Goal: Task Accomplishment & Management: Use online tool/utility

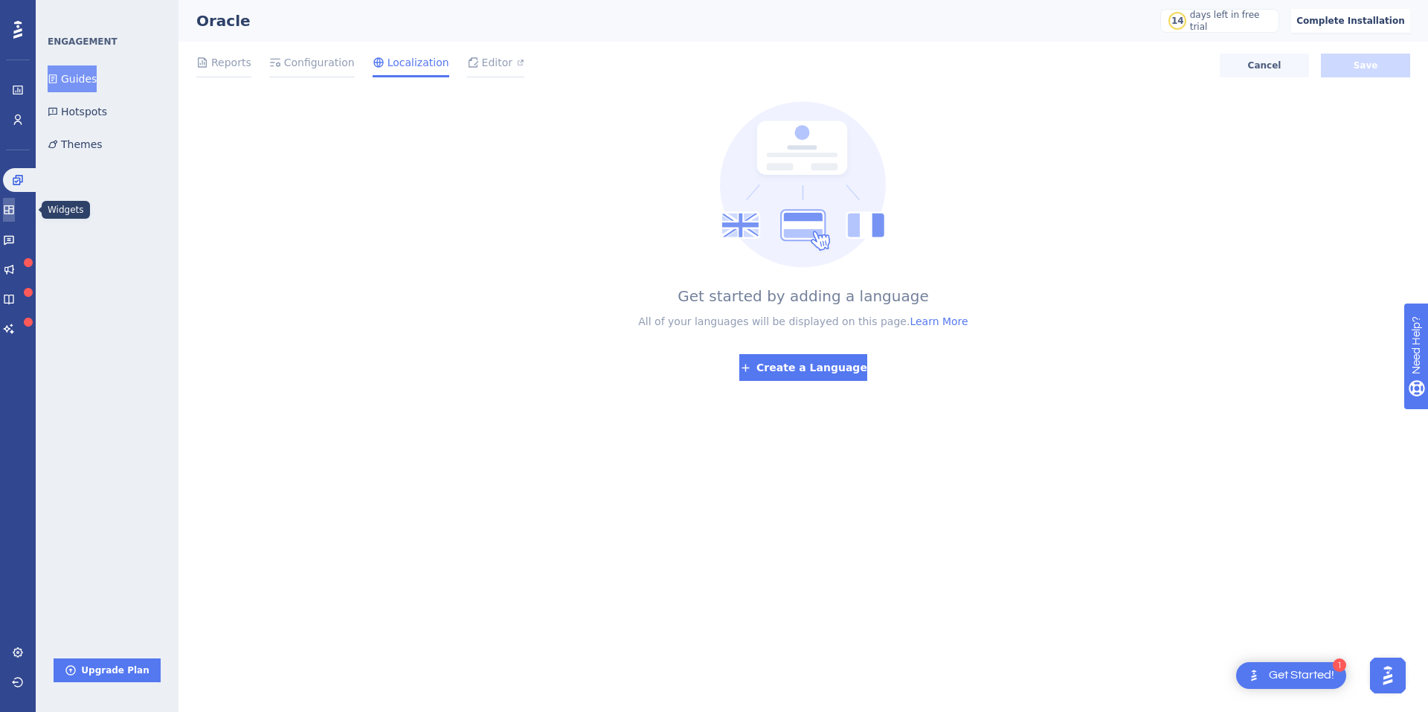
click at [15, 203] on link at bounding box center [9, 210] width 12 height 24
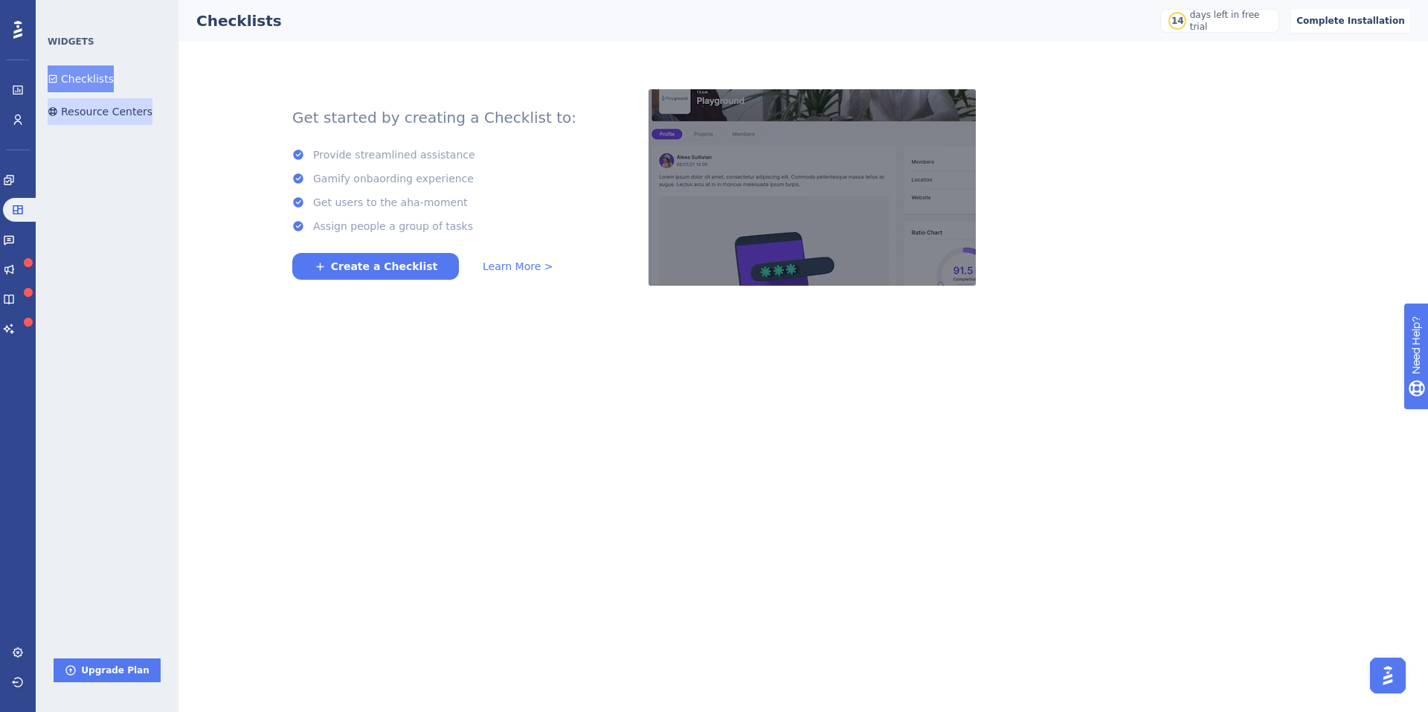
click at [113, 114] on button "Resource Centers" at bounding box center [100, 111] width 105 height 27
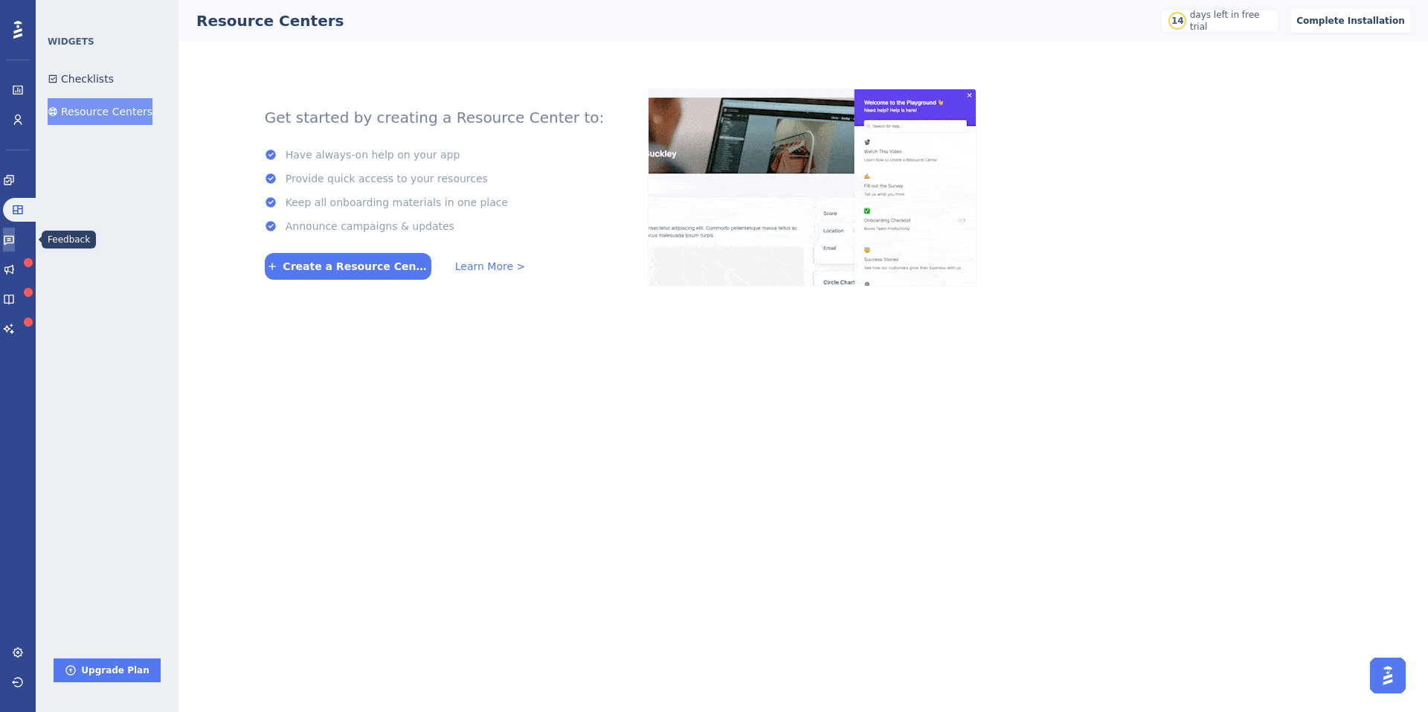
click at [15, 231] on link at bounding box center [9, 240] width 12 height 24
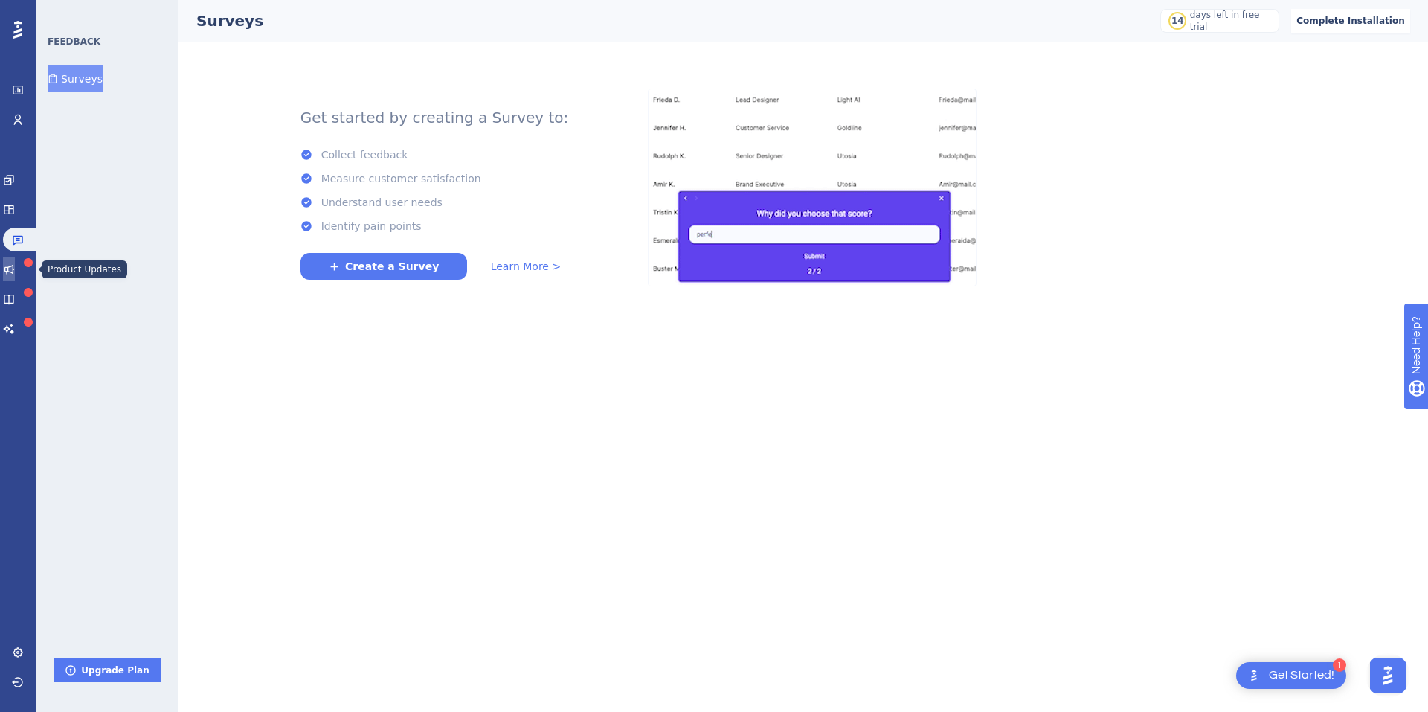
click at [14, 271] on icon at bounding box center [9, 270] width 10 height 10
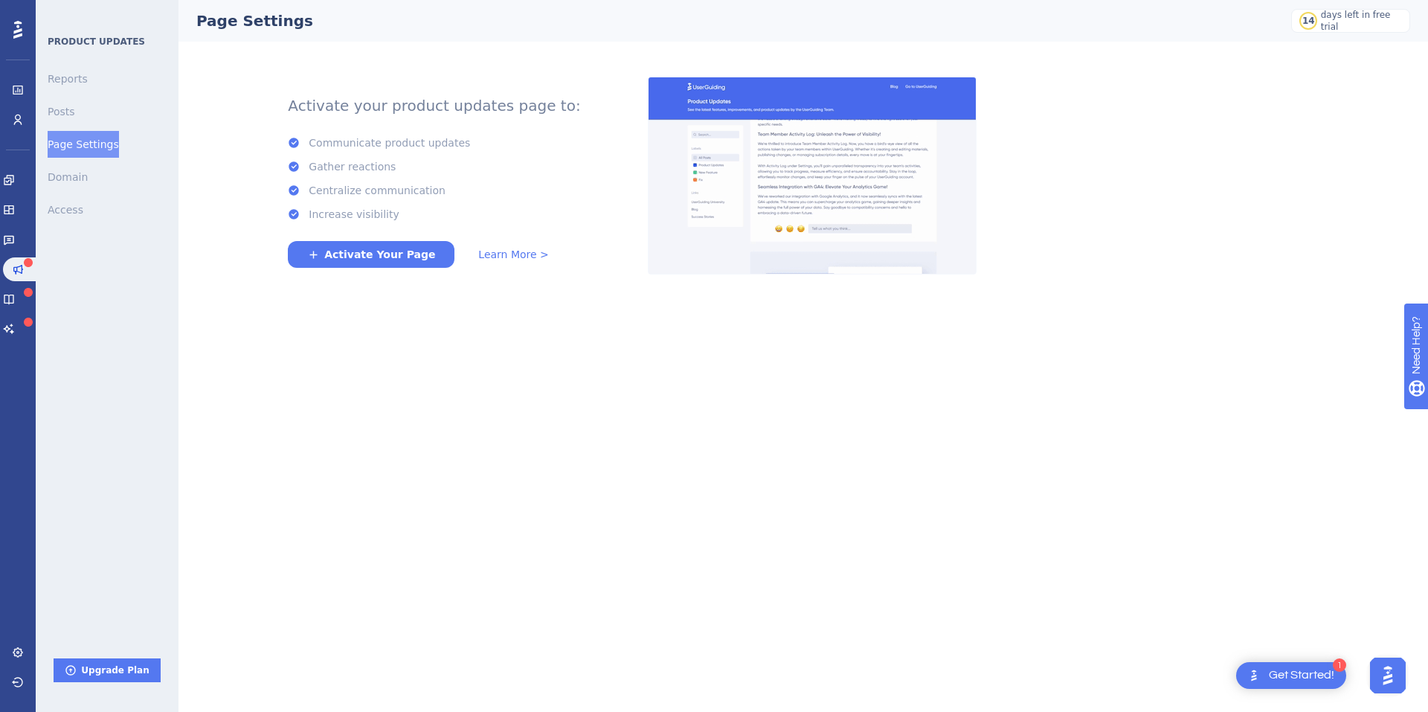
click at [77, 137] on button "Page Settings" at bounding box center [83, 144] width 71 height 27
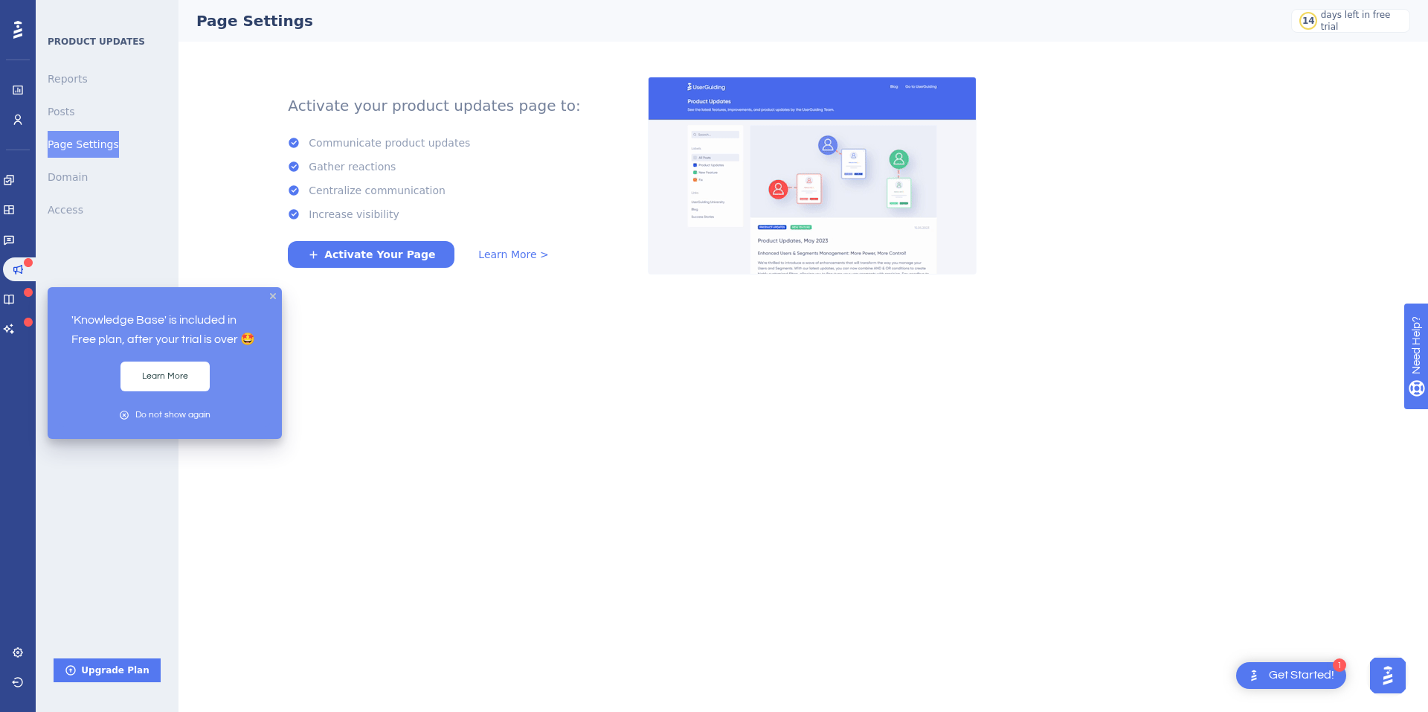
click at [24, 295] on icon at bounding box center [28, 292] width 9 height 9
click at [15, 300] on icon at bounding box center [9, 299] width 12 height 12
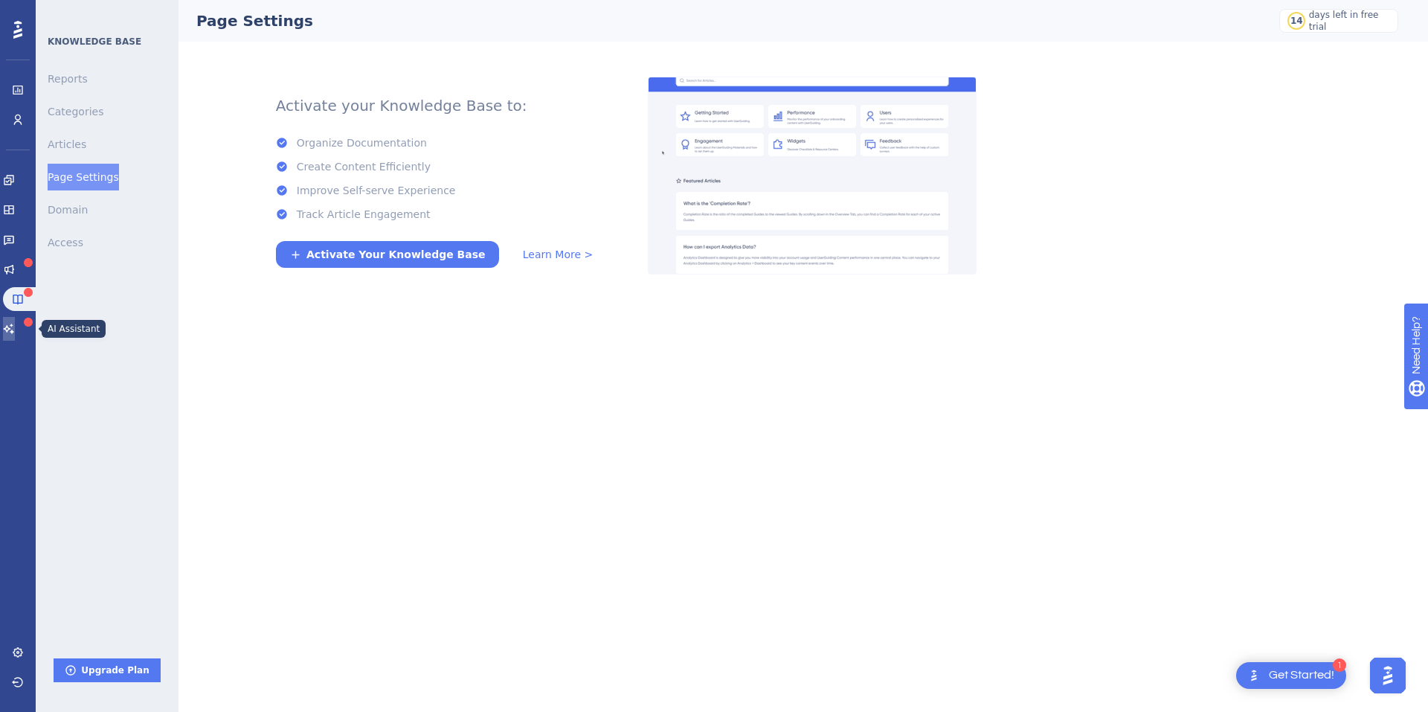
click at [13, 328] on icon at bounding box center [9, 329] width 12 height 12
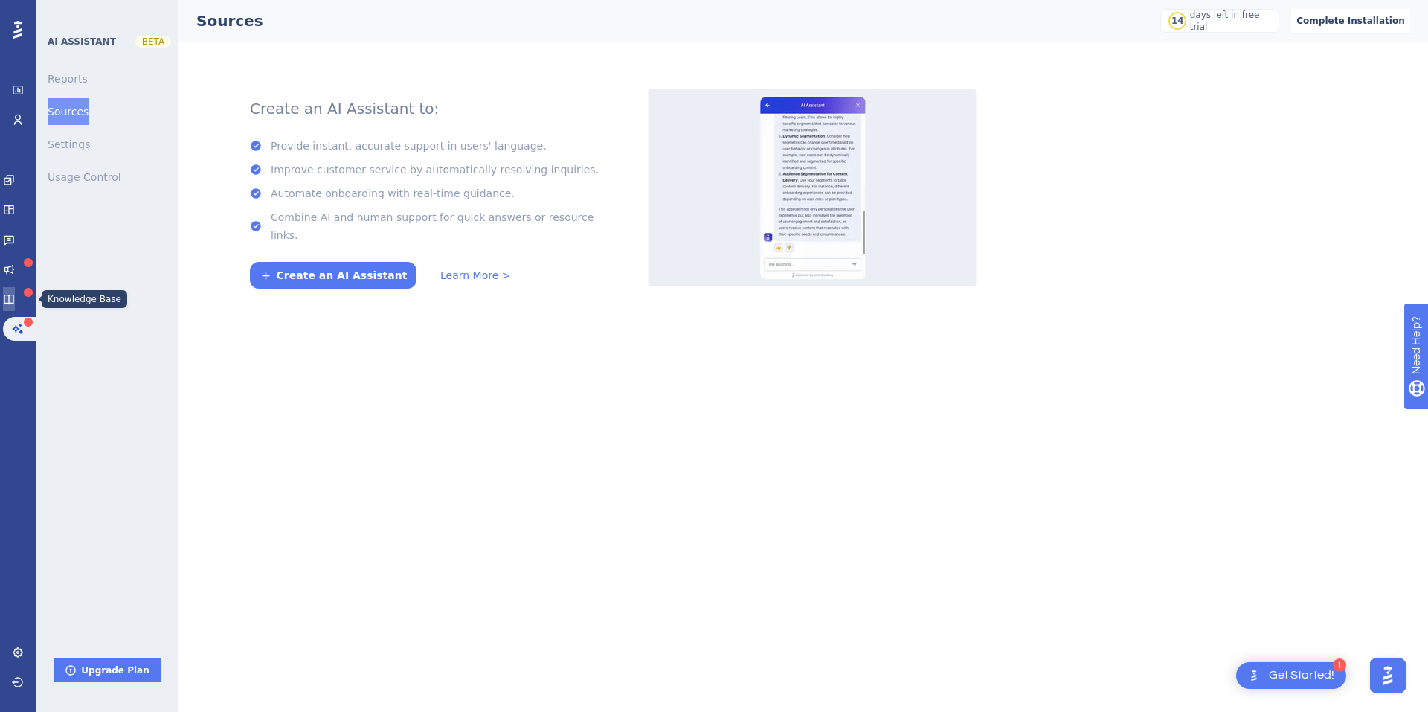
click at [13, 303] on icon at bounding box center [9, 300] width 10 height 10
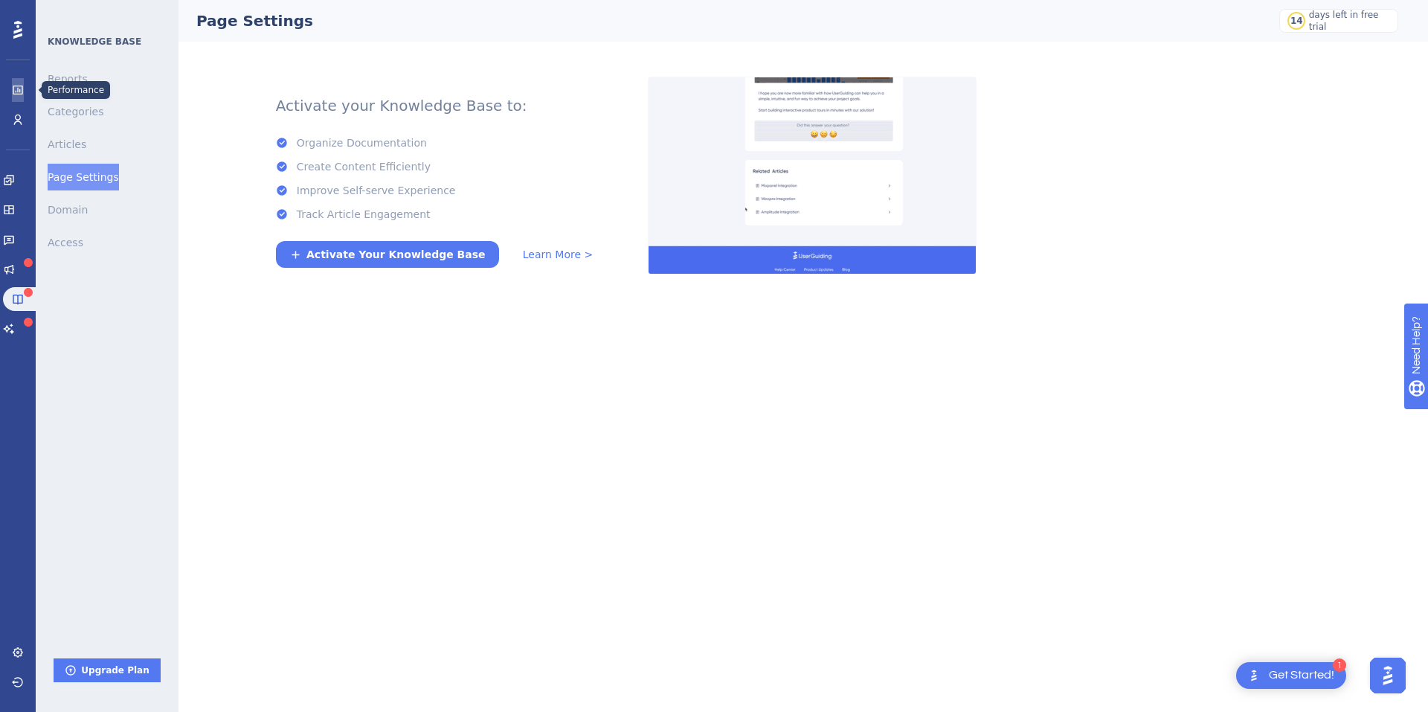
click at [18, 90] on icon at bounding box center [18, 90] width 10 height 9
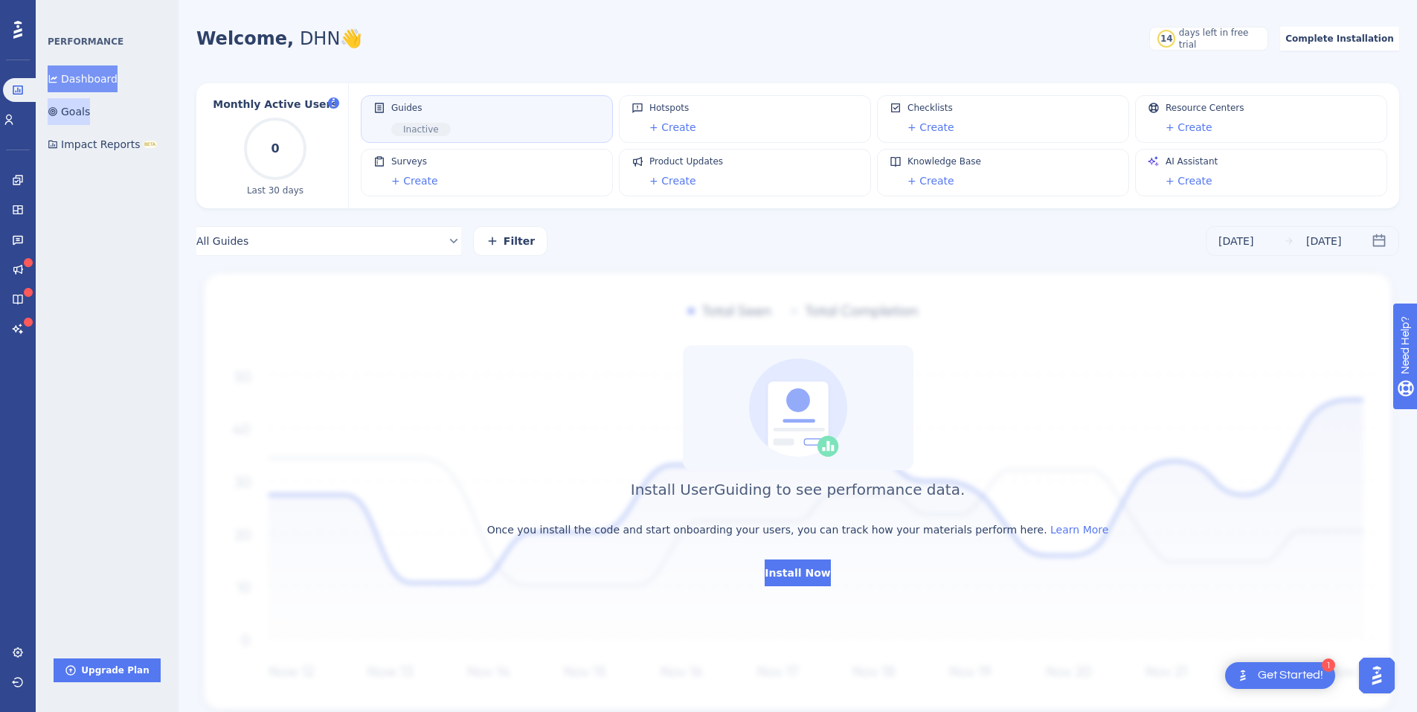
click at [80, 103] on button "Goals" at bounding box center [69, 111] width 42 height 27
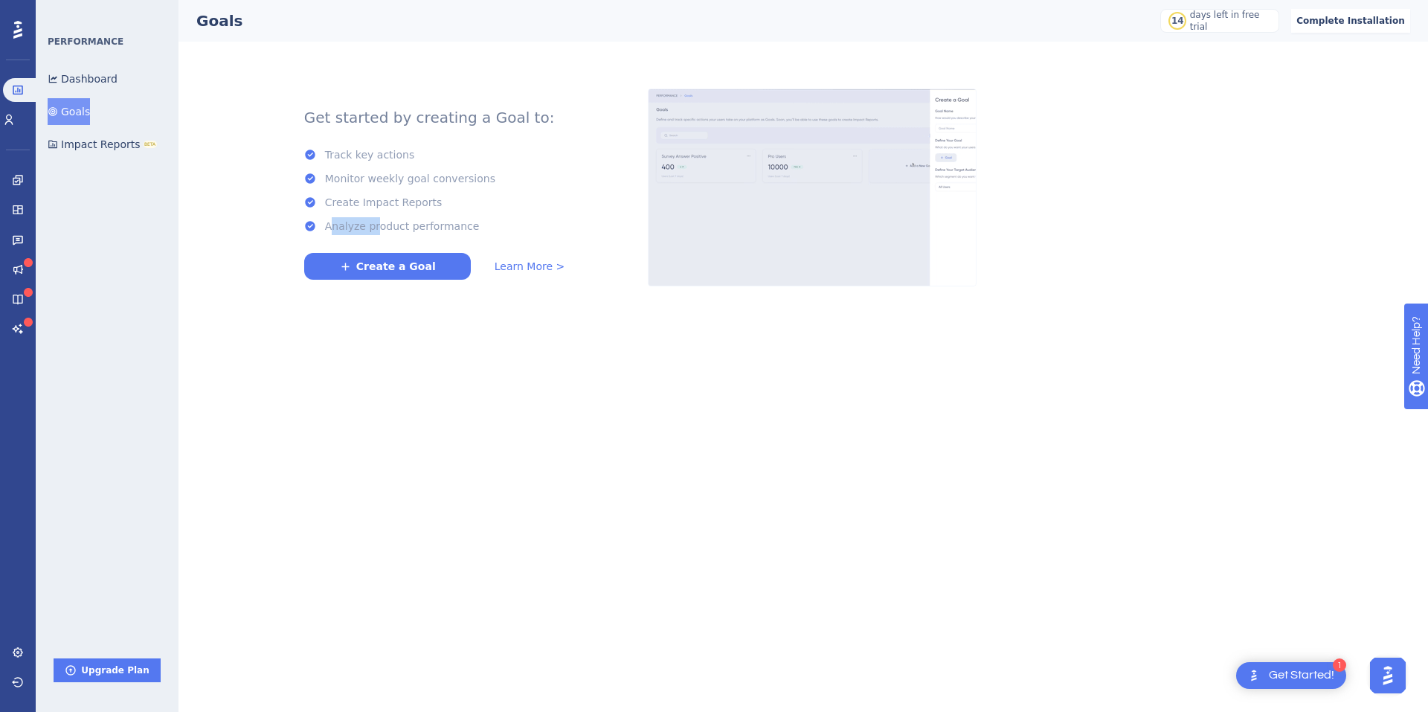
drag, startPoint x: 333, startPoint y: 230, endPoint x: 378, endPoint y: 229, distance: 44.6
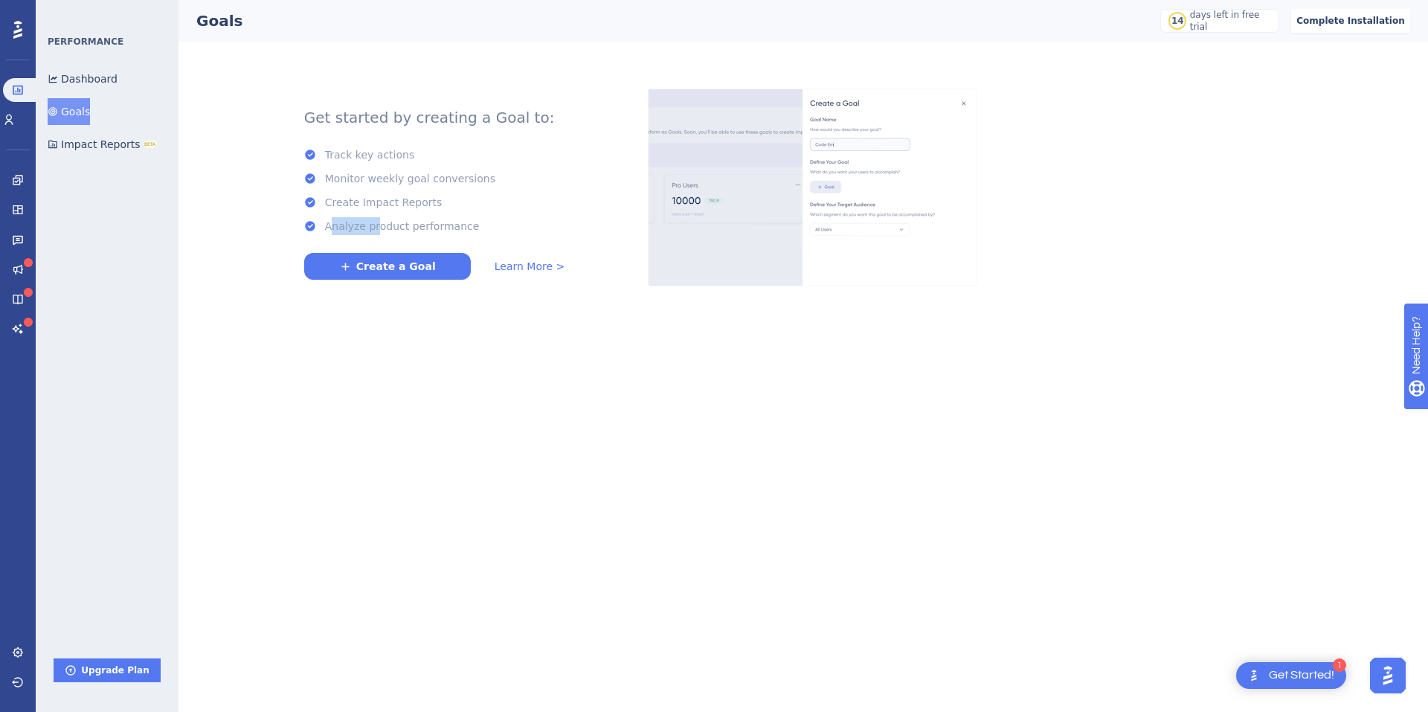
click at [378, 229] on div "Analyze product performance" at bounding box center [402, 226] width 155 height 18
drag, startPoint x: 378, startPoint y: 229, endPoint x: 299, endPoint y: 231, distance: 78.9
click at [299, 231] on div "Get started by creating a Goal to: Track key actions Monitor weekly goal conver…" at bounding box center [434, 187] width 369 height 196
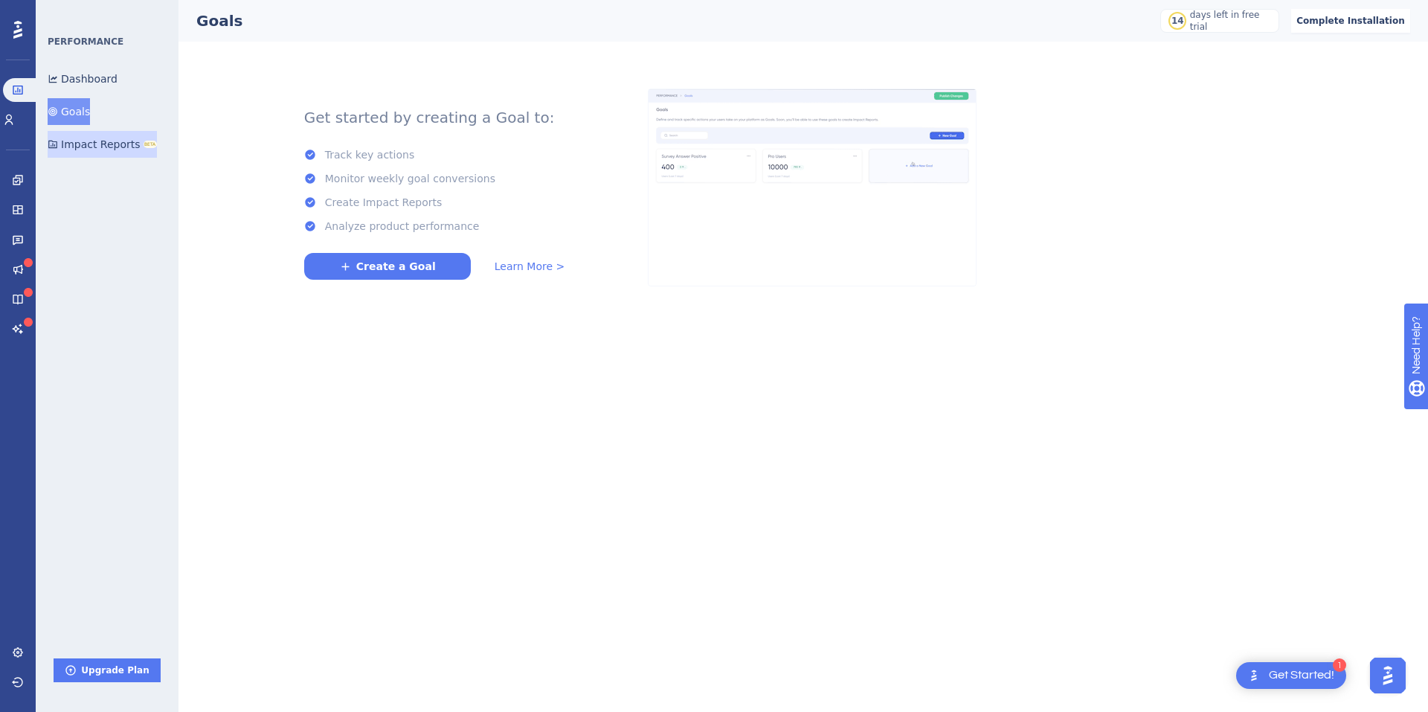
click at [80, 137] on button "Impact Reports BETA" at bounding box center [102, 144] width 109 height 27
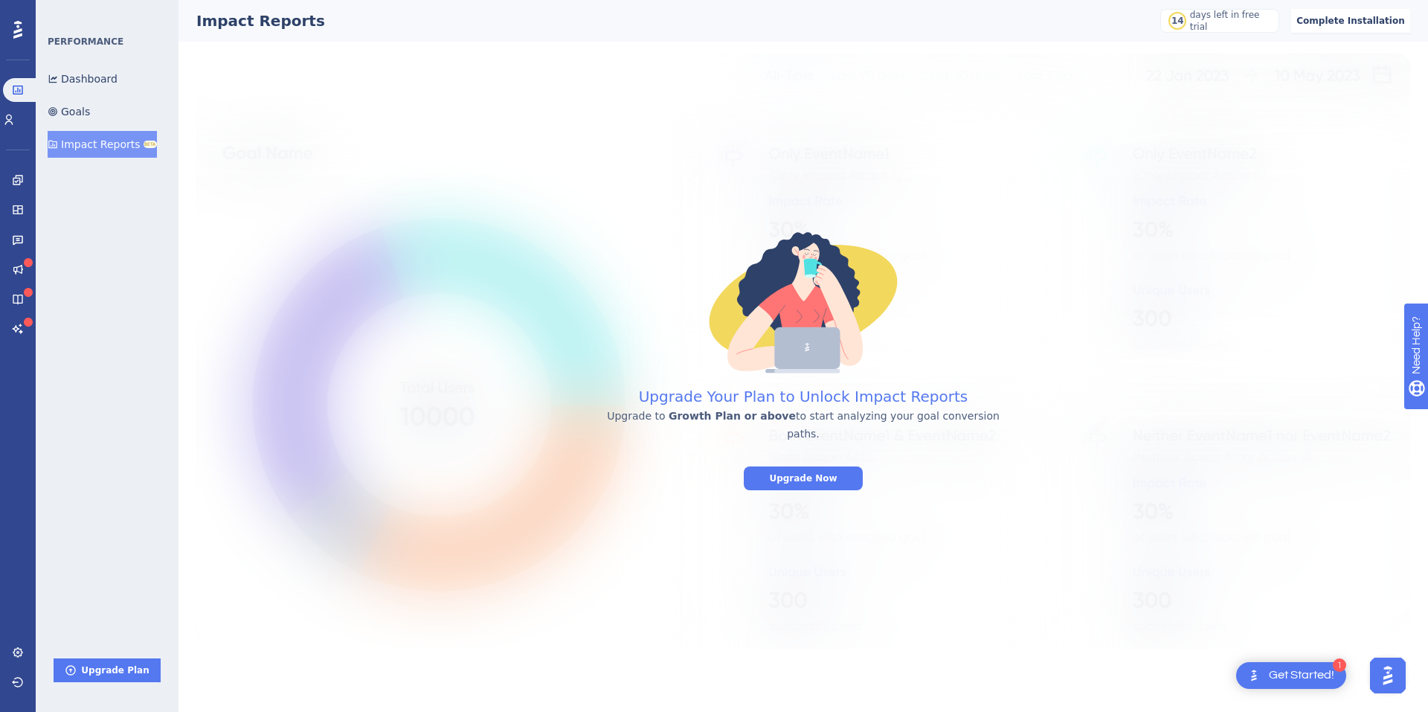
click at [585, 382] on div "Upgrade Your Plan to Unlock Impact Reports Upgrade to Growth Plan or above to s…" at bounding box center [803, 357] width 1214 height 266
